Goal: Information Seeking & Learning: Check status

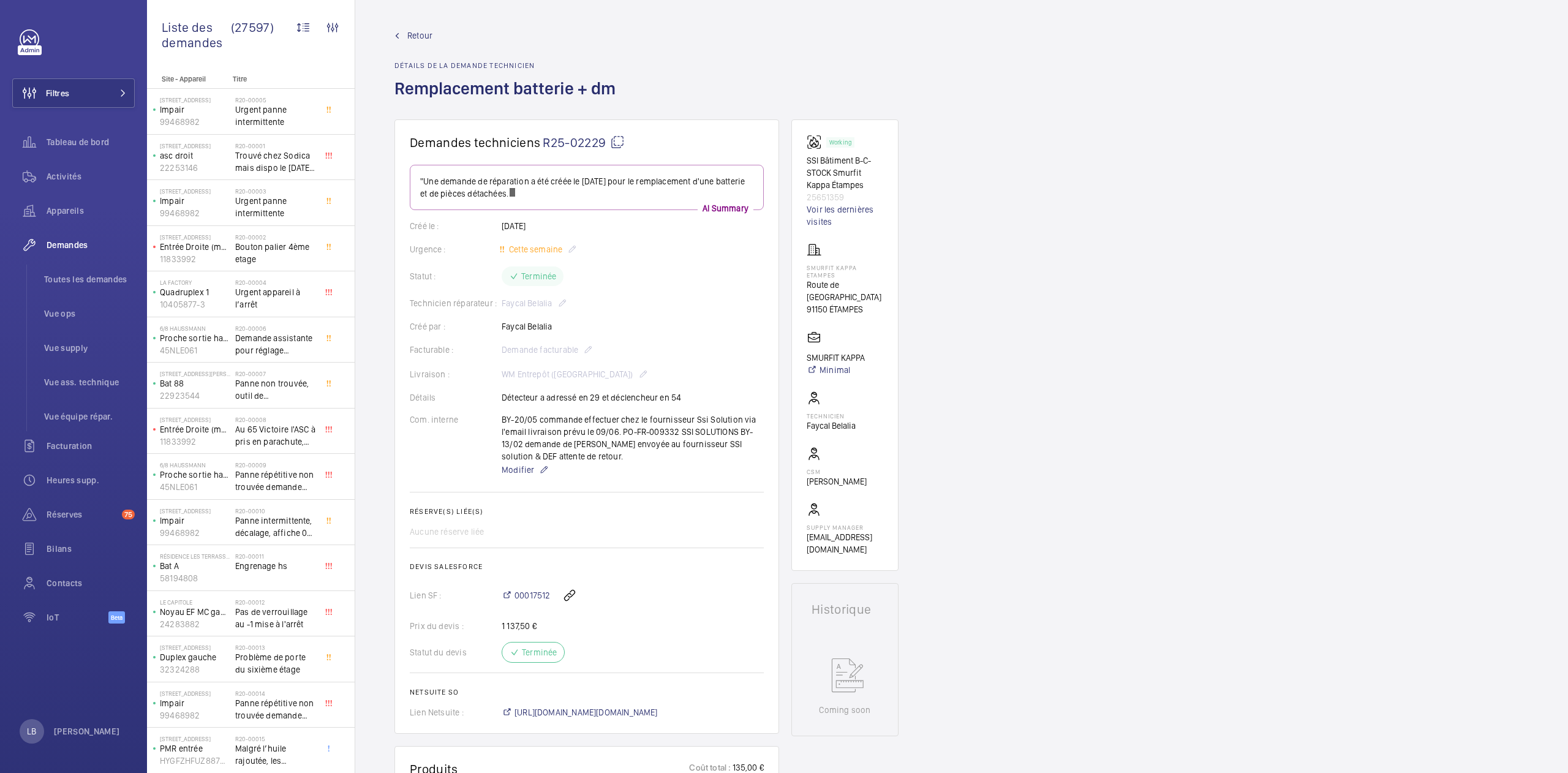
click at [616, 144] on mat-icon at bounding box center [617, 142] width 14 height 14
